Goal: Find specific page/section: Find specific page/section

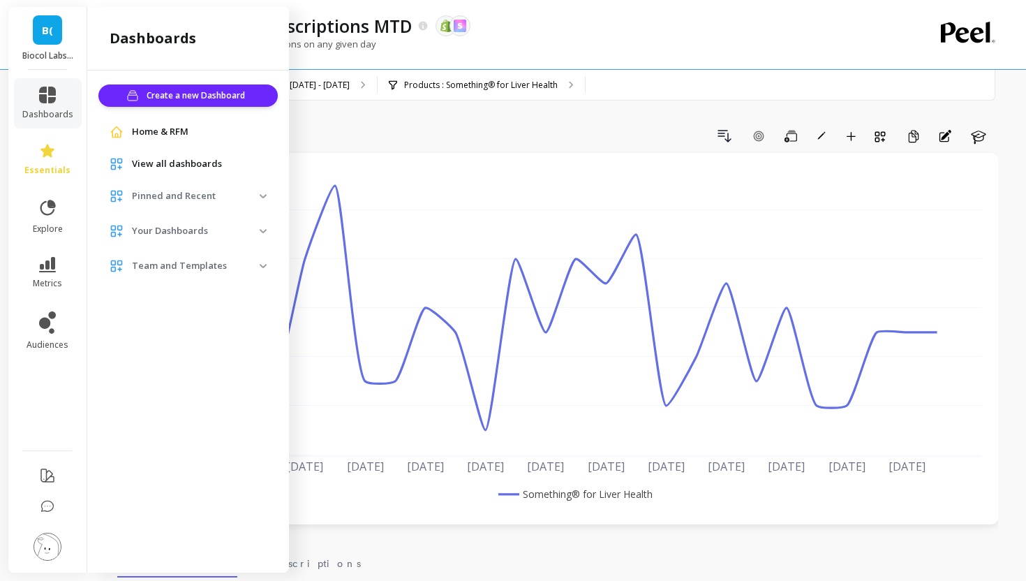
click at [170, 159] on span "View all dashboards" at bounding box center [177, 164] width 90 height 14
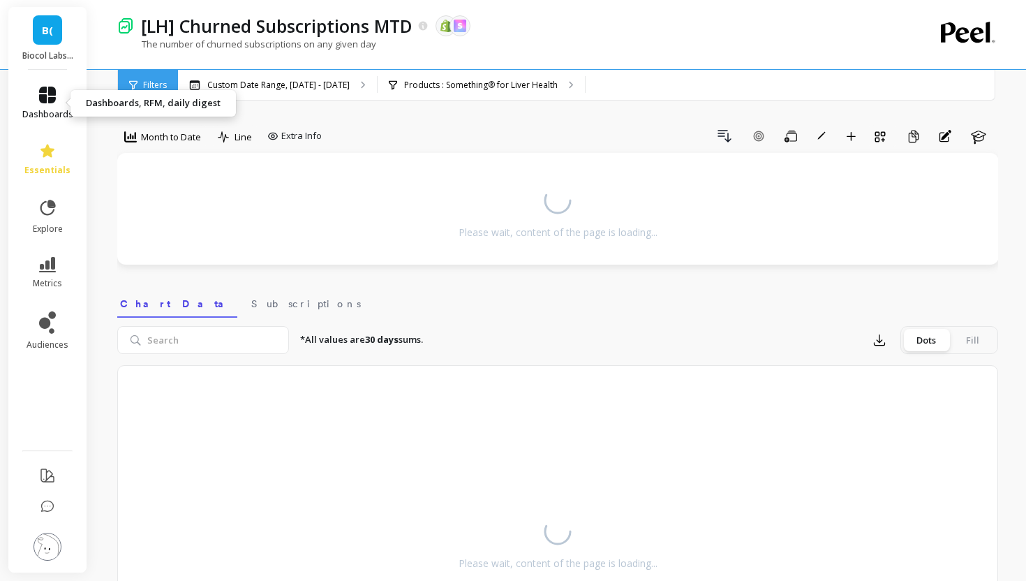
click at [46, 96] on icon at bounding box center [47, 95] width 17 height 17
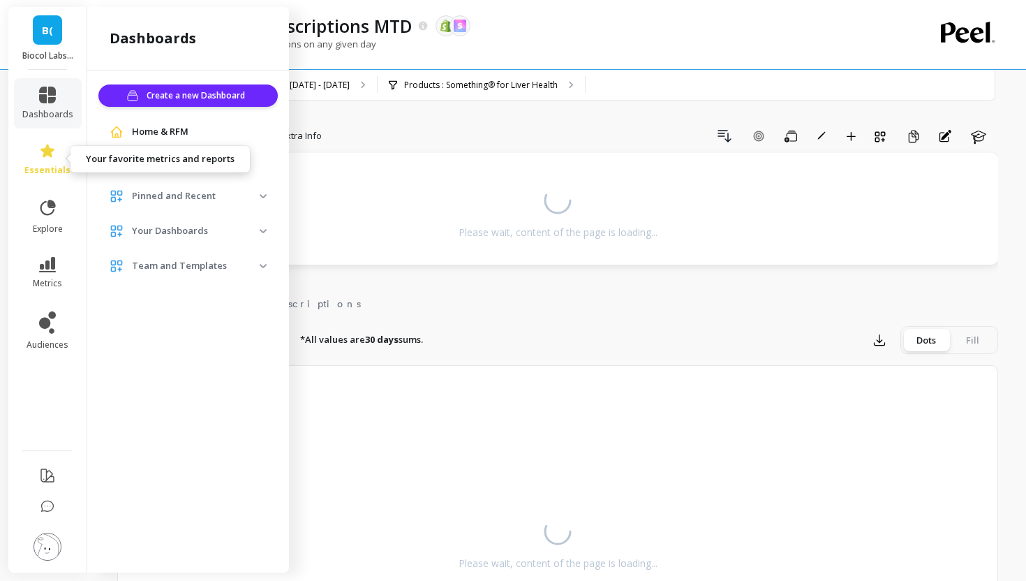
click at [51, 168] on span "essentials" at bounding box center [47, 170] width 46 height 11
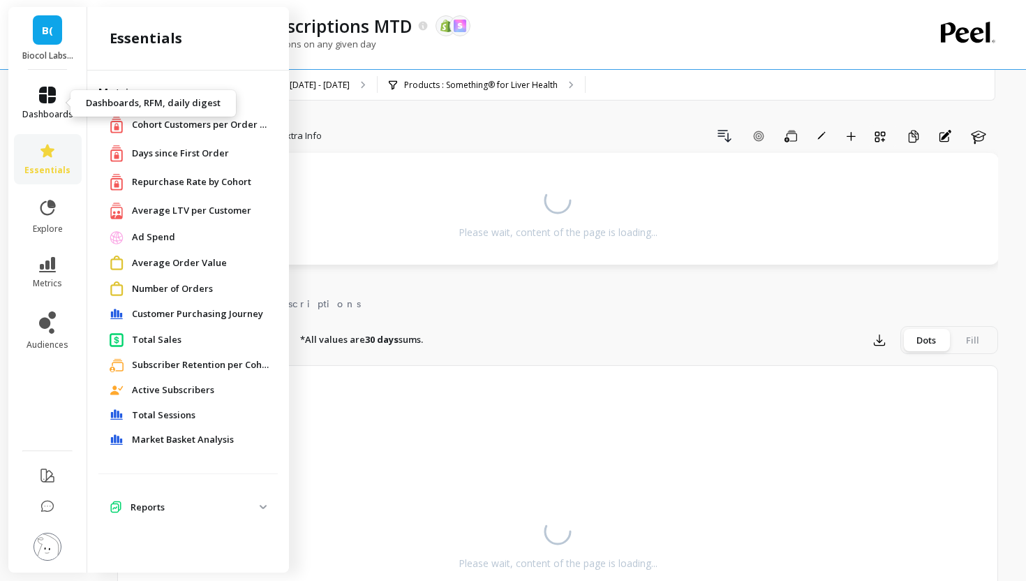
click at [60, 91] on link "dashboards" at bounding box center [47, 104] width 51 height 34
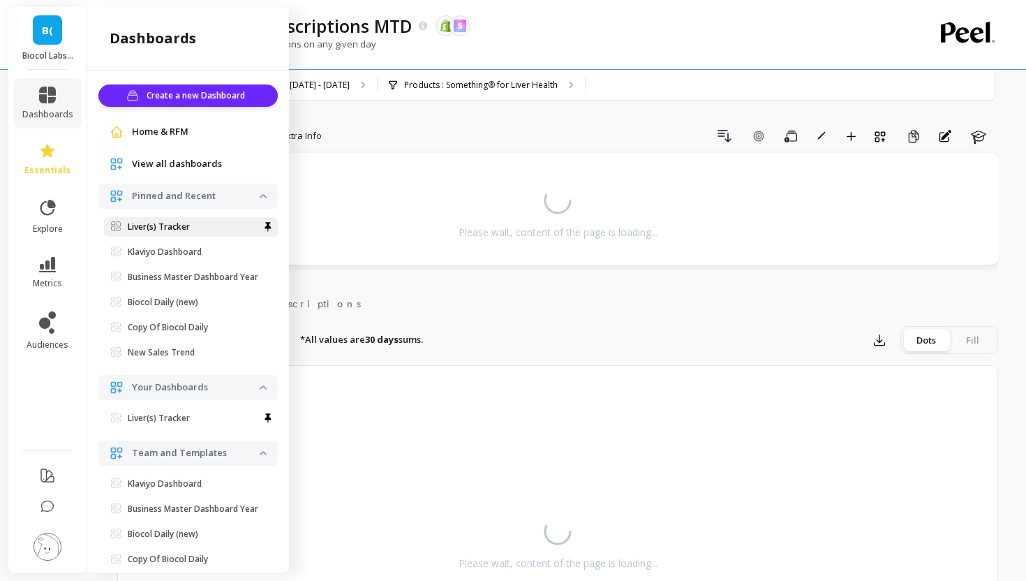
click at [182, 229] on p "Liver(s) Tracker" at bounding box center [159, 226] width 62 height 11
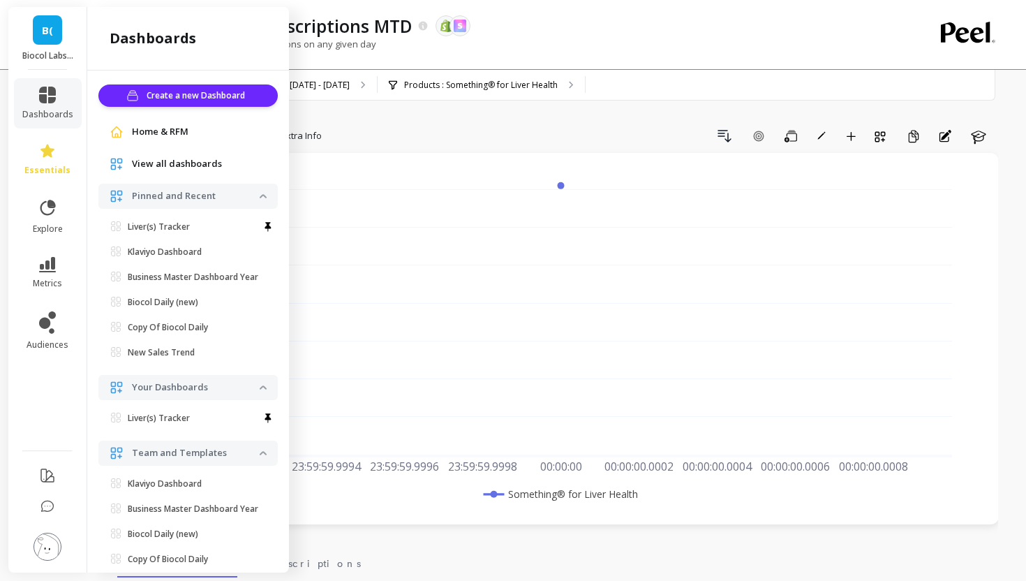
click at [538, 53] on div "The number of churned subscriptions on any given day" at bounding box center [500, 51] width 766 height 27
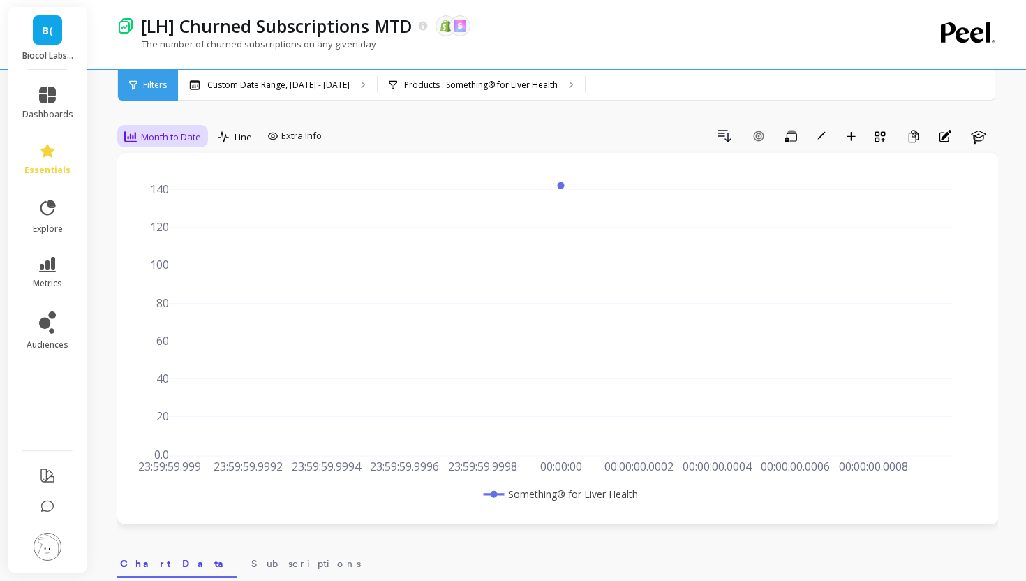
click at [168, 136] on span "Month to Date" at bounding box center [171, 137] width 60 height 13
click at [164, 196] on div "Daily" at bounding box center [169, 194] width 80 height 13
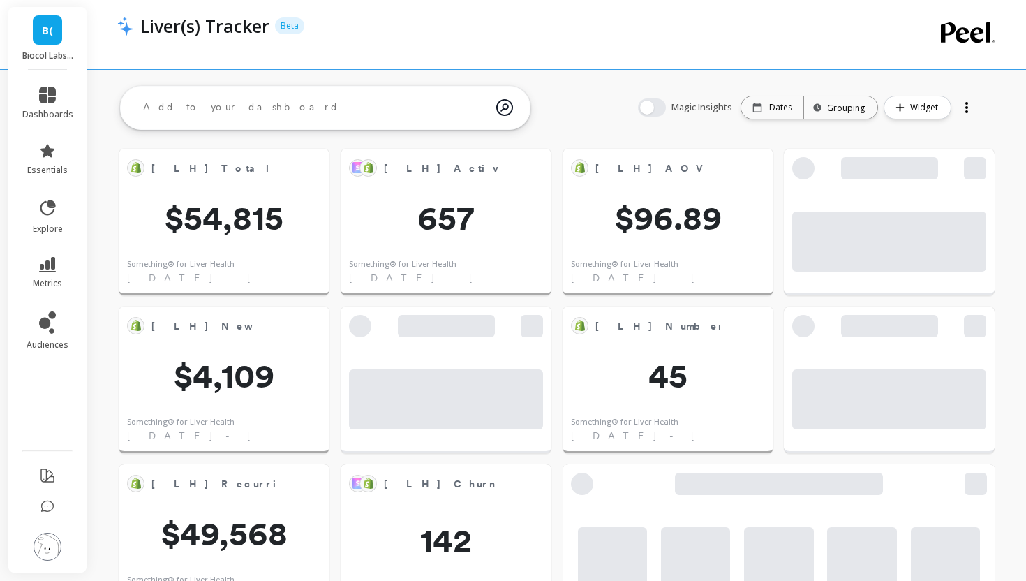
scroll to position [384, 847]
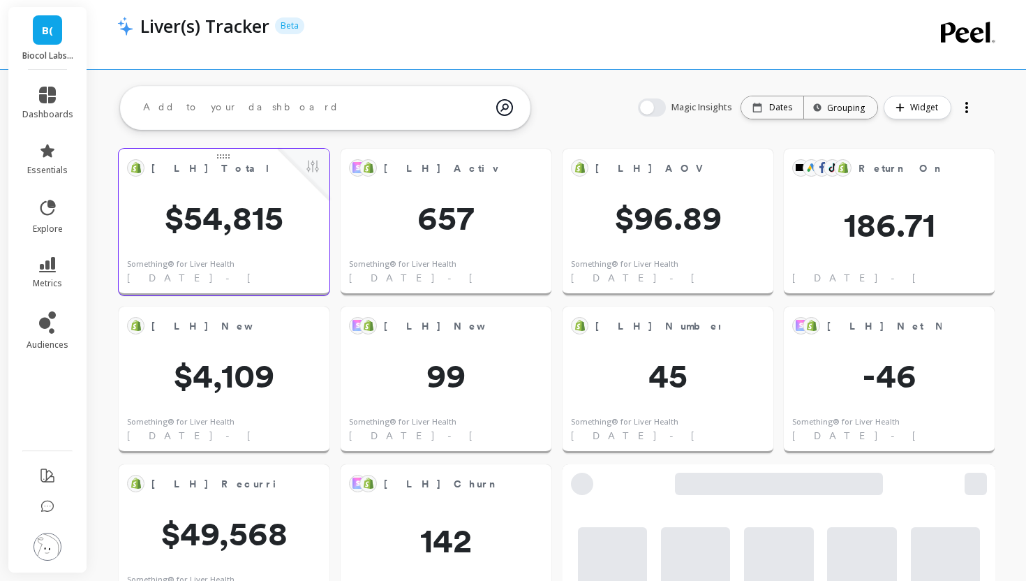
click at [309, 168] on button at bounding box center [312, 168] width 17 height 20
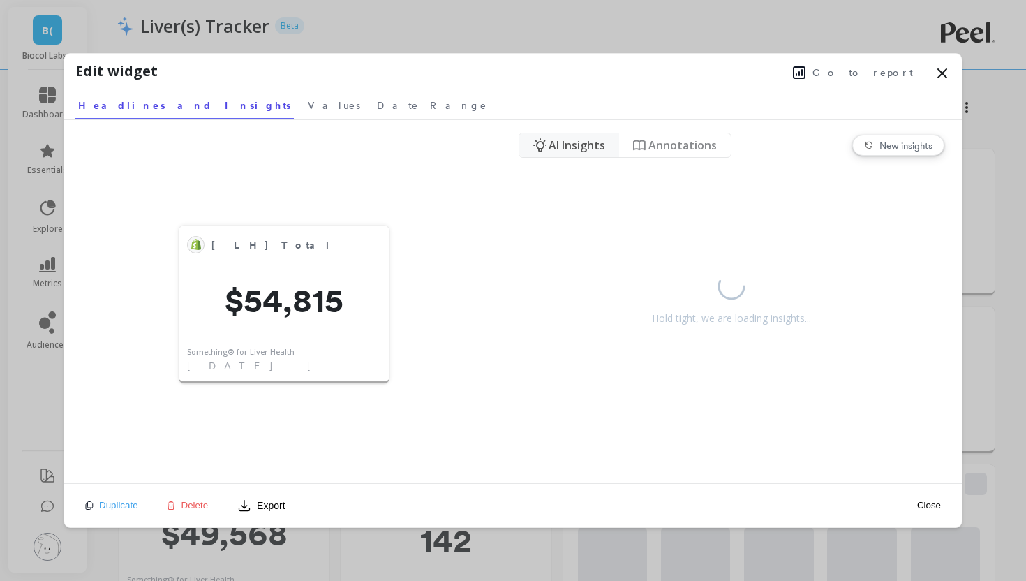
click at [888, 70] on span "Go to report" at bounding box center [862, 73] width 101 height 14
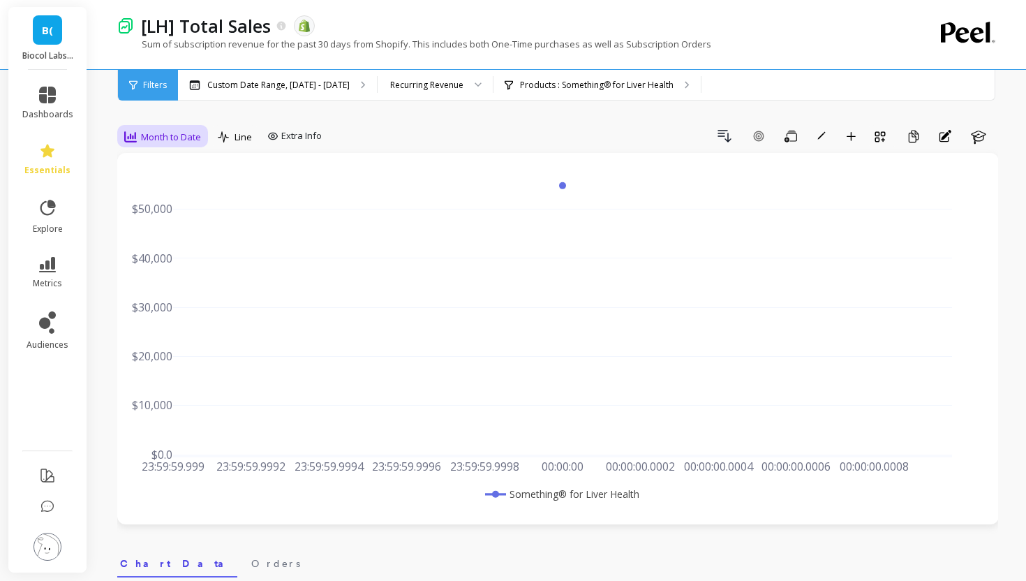
click at [168, 147] on div "Month to Date" at bounding box center [162, 137] width 85 height 24
click at [173, 201] on div "Daily" at bounding box center [169, 194] width 80 height 13
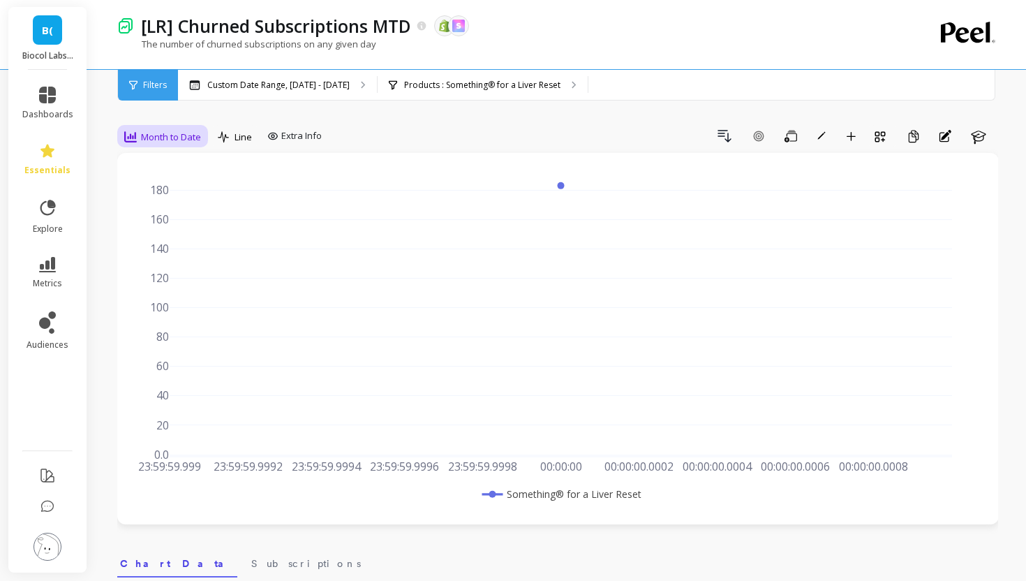
click at [156, 144] on div "Month to Date" at bounding box center [162, 136] width 77 height 17
click at [152, 198] on div "Daily" at bounding box center [169, 194] width 80 height 13
